Goal: Information Seeking & Learning: Find specific fact

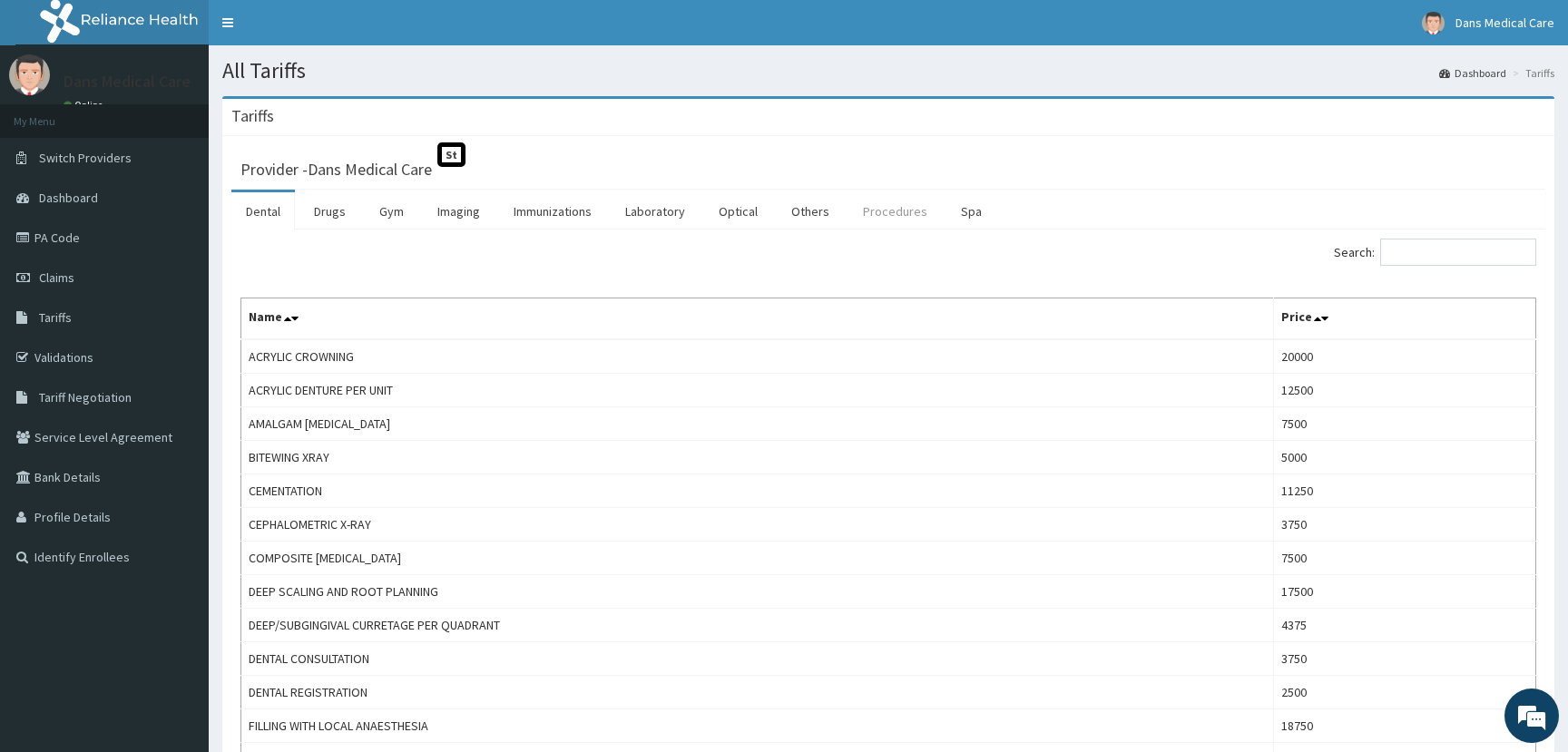
click at [882, 207] on link "Procedures" at bounding box center [895, 211] width 93 height 38
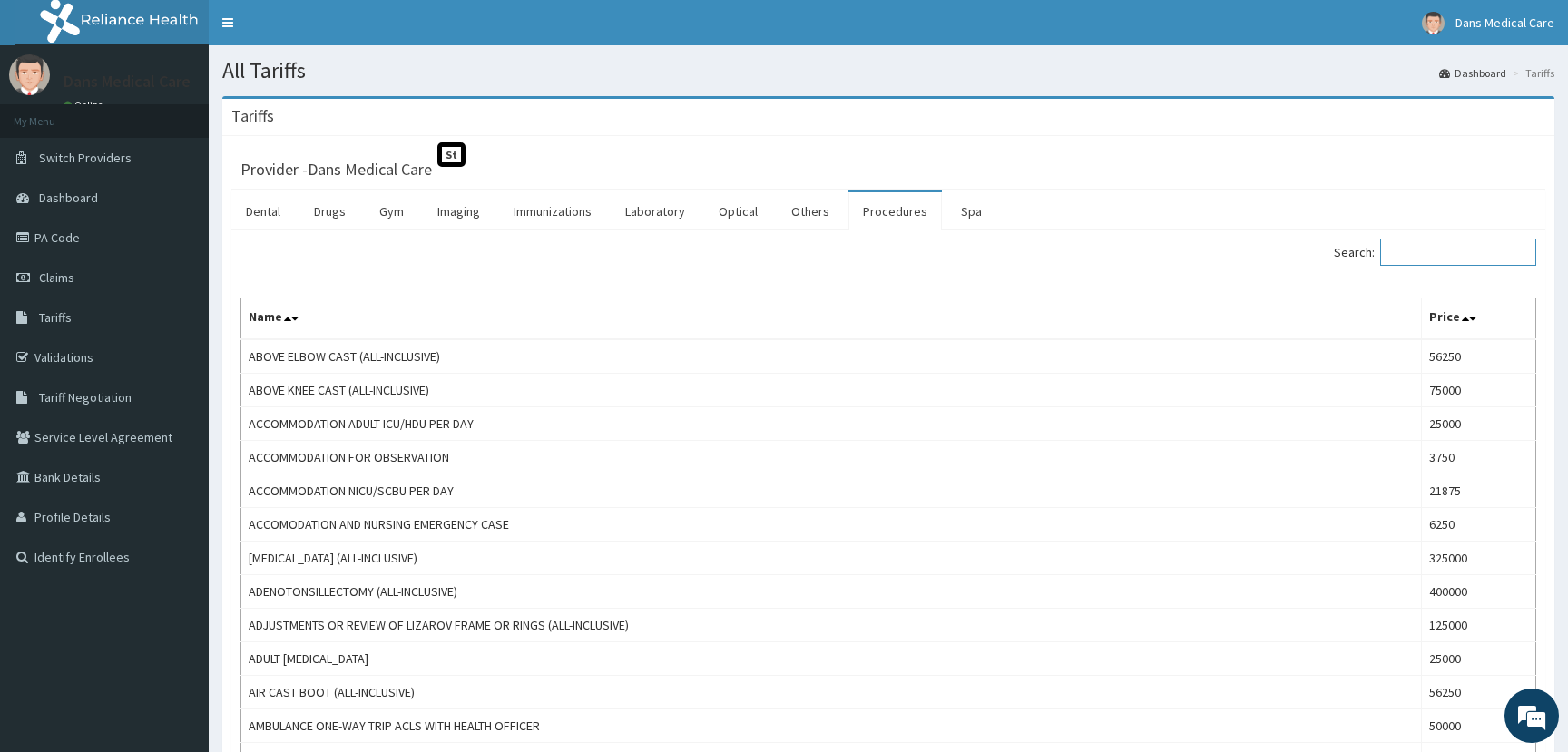
click at [1401, 259] on input "Search:" at bounding box center [1458, 251] width 156 height 27
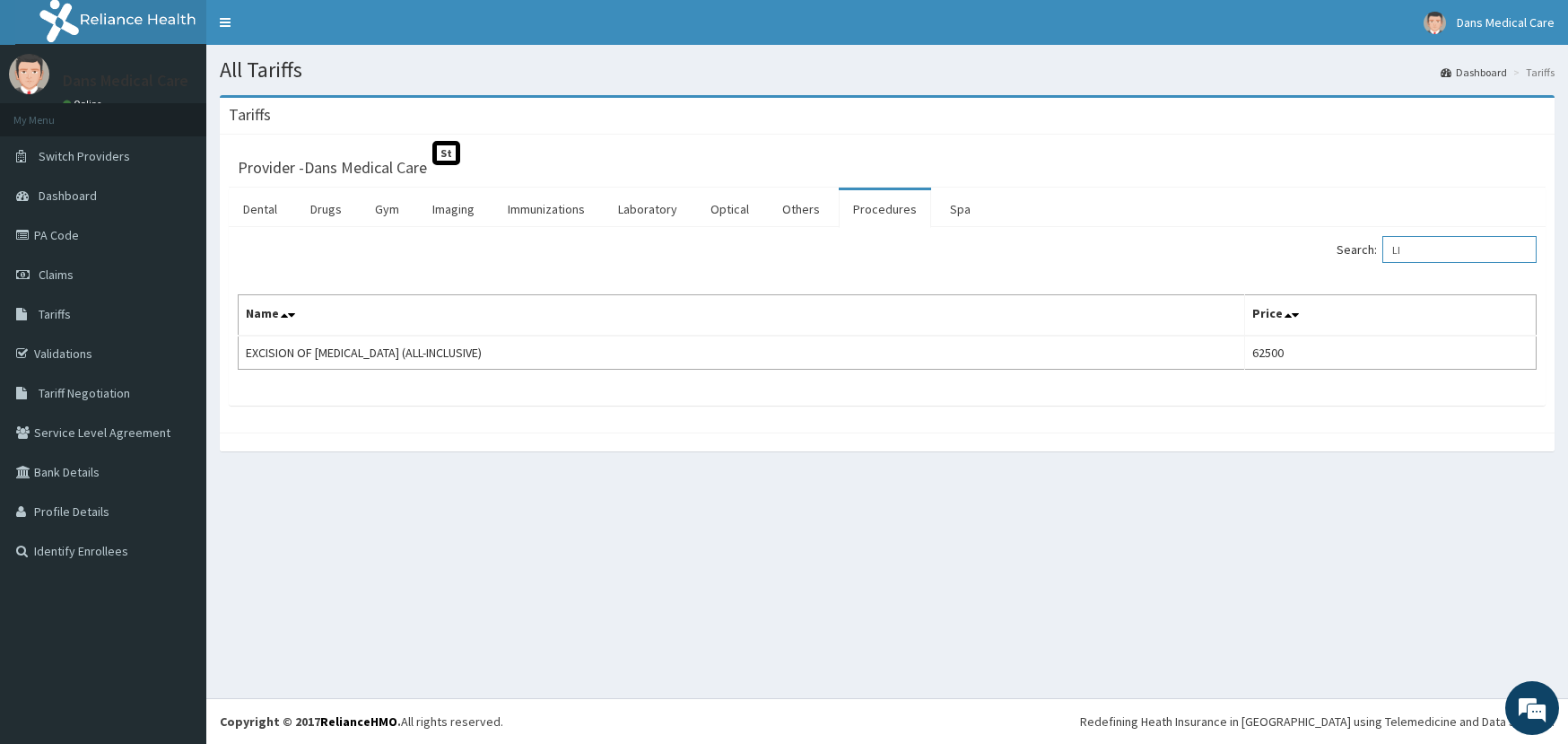
type input "L"
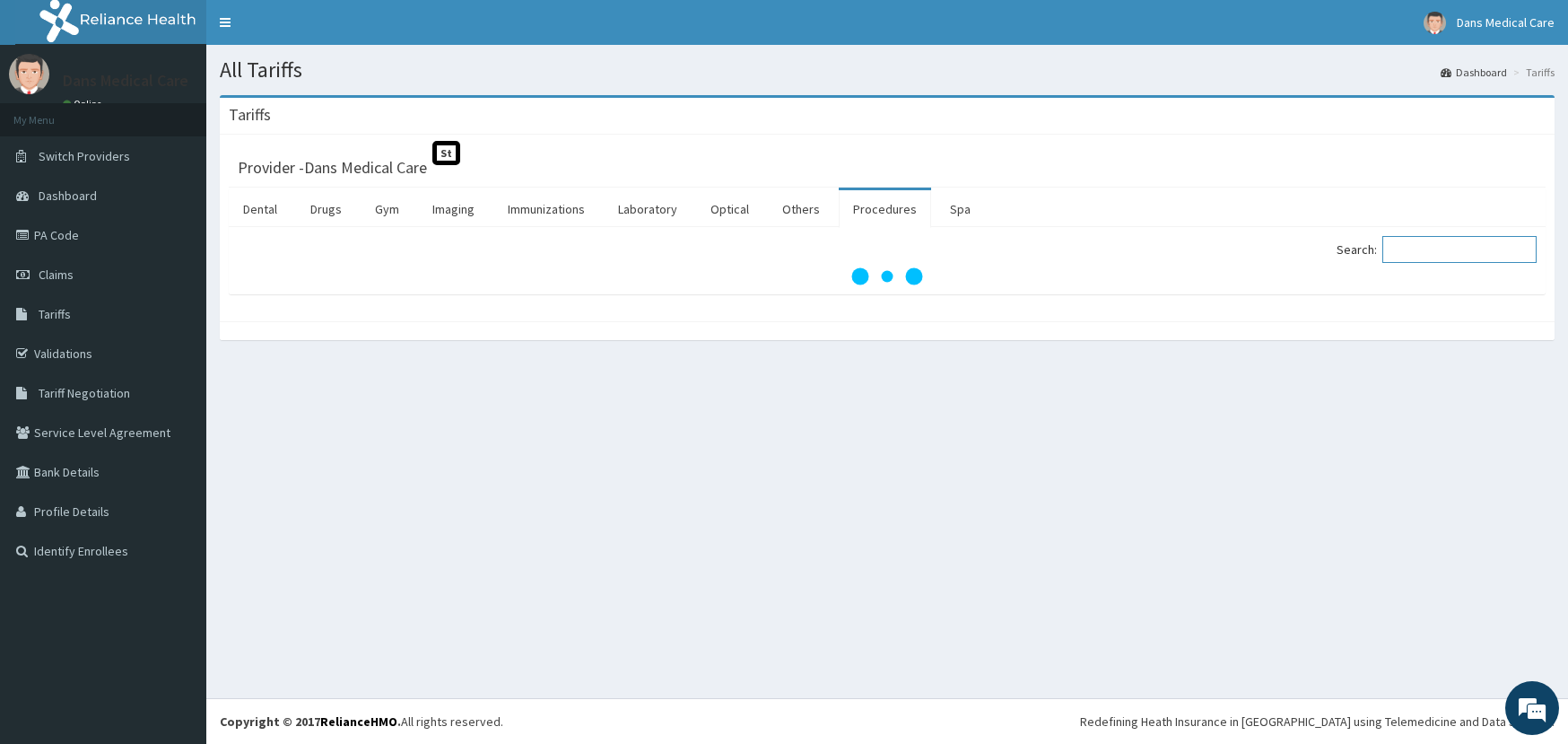
click at [1404, 261] on input "Search:" at bounding box center [1460, 249] width 155 height 27
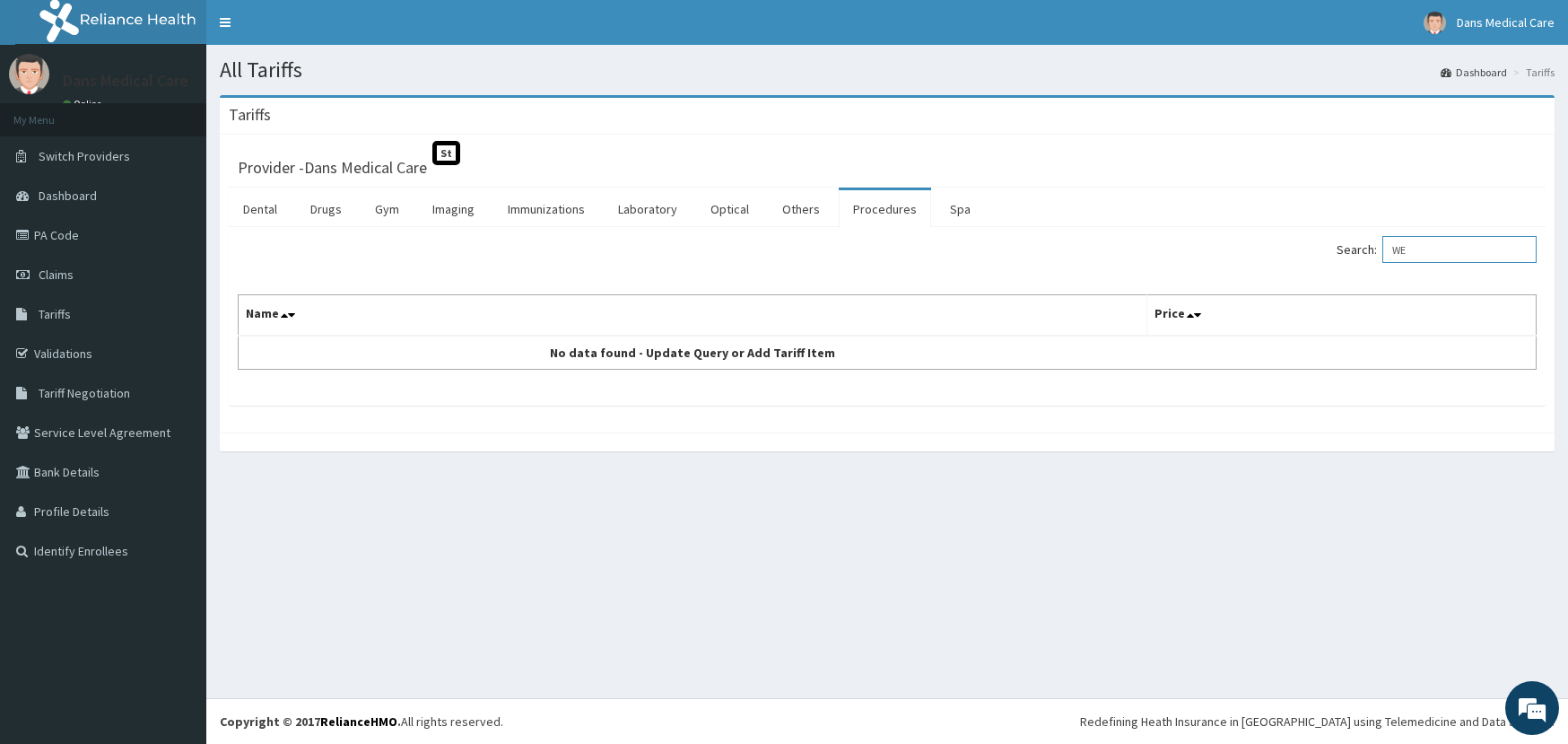
type input "W"
type input "I"
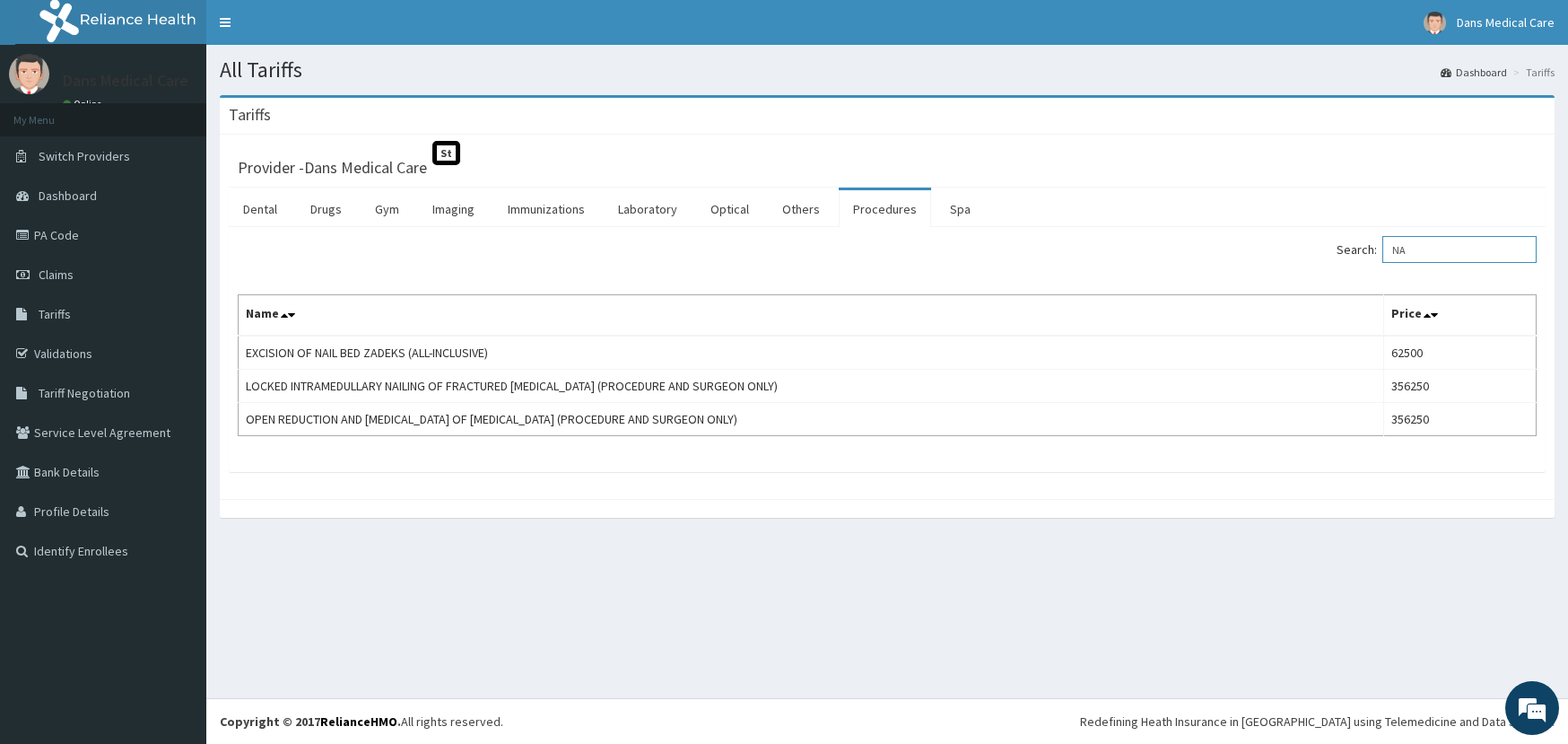
type input "N"
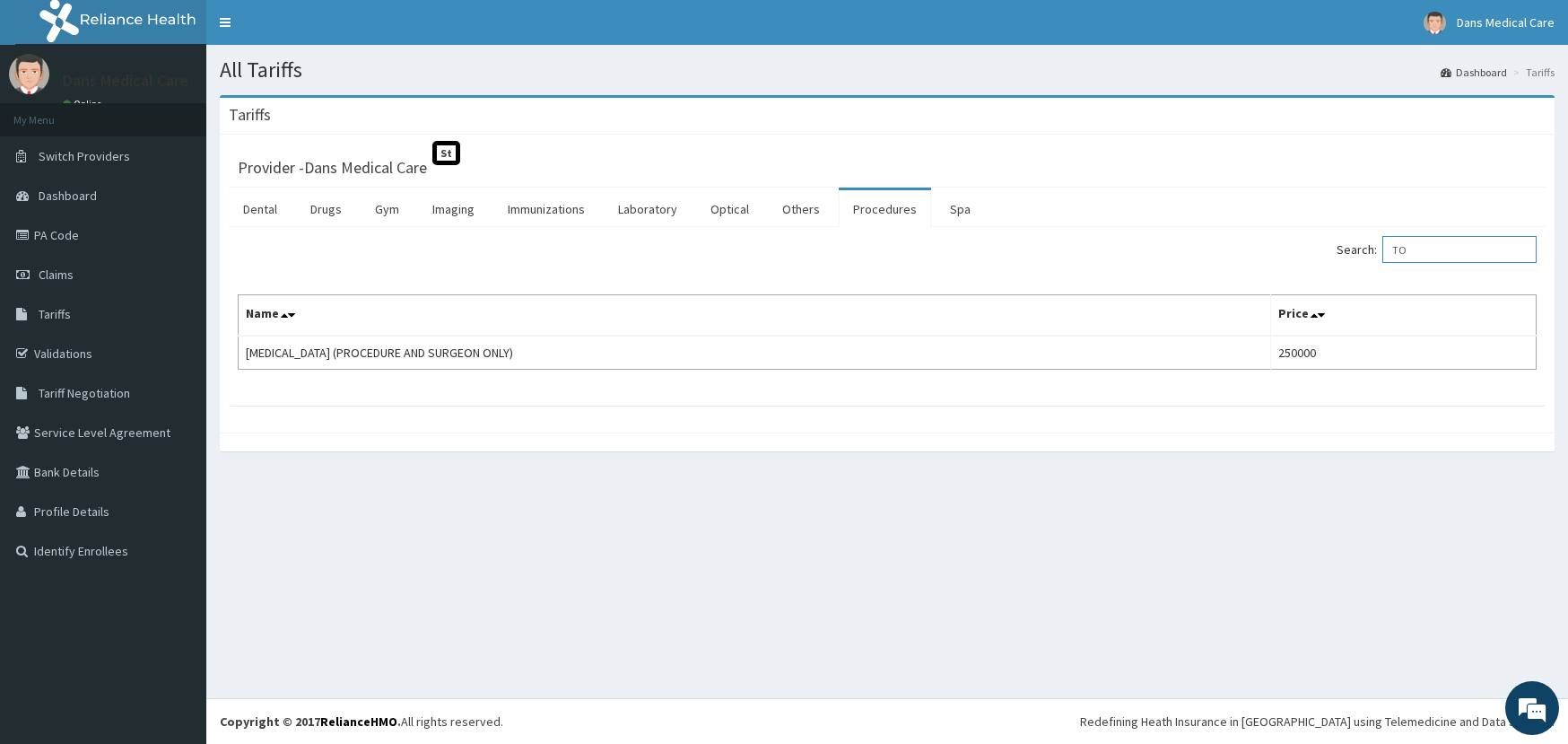
type input "T"
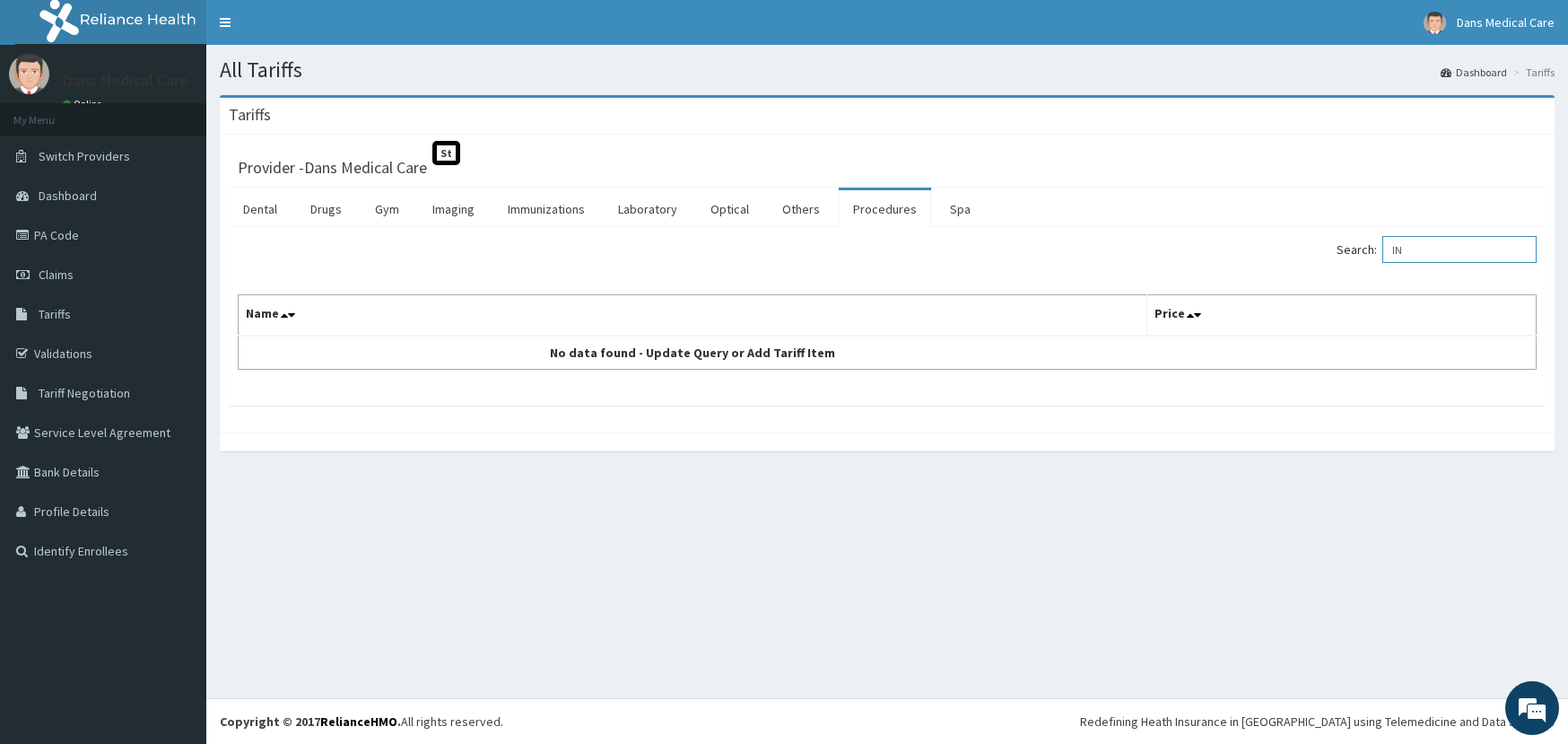
type input "I"
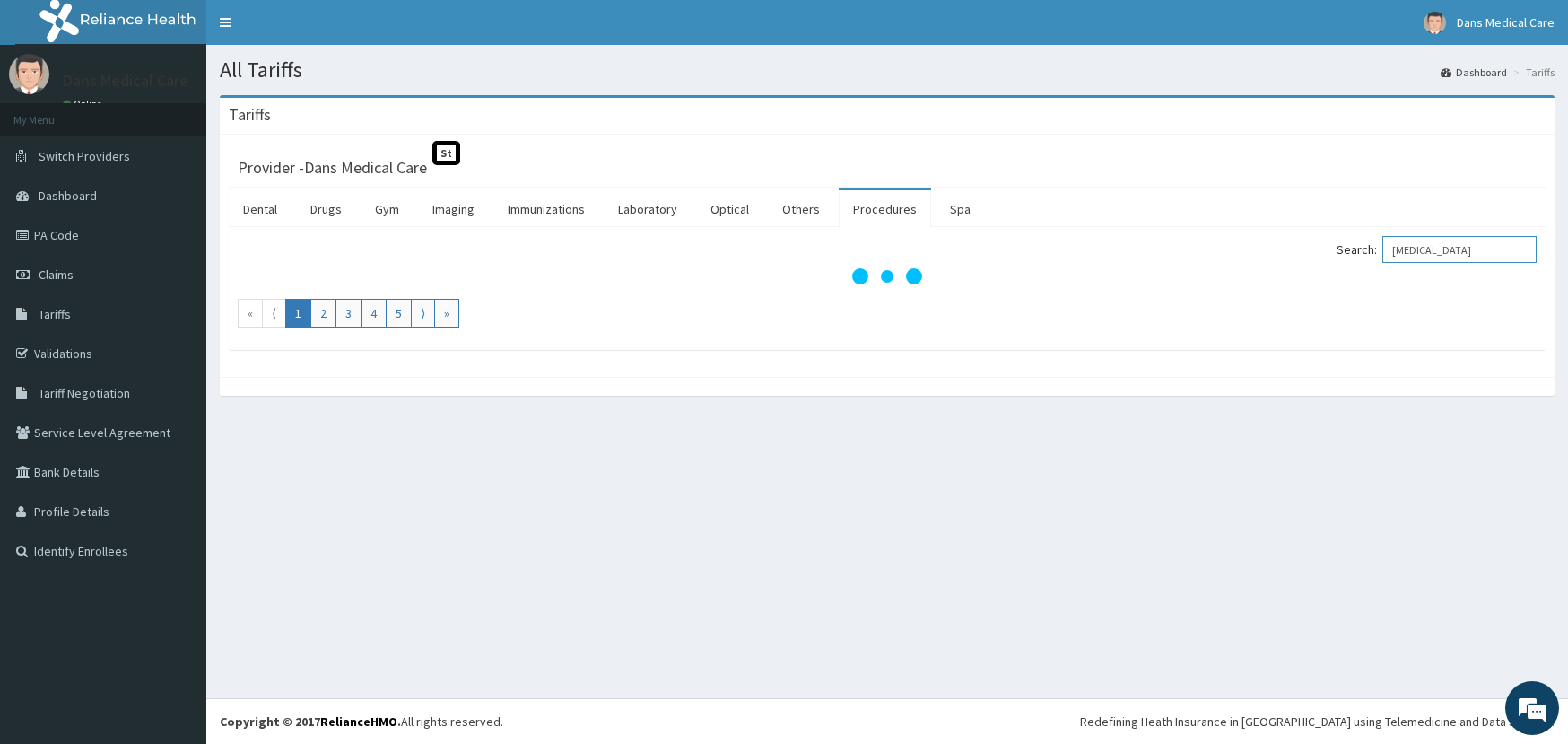
type input "INCISION"
